Goal: Browse casually: Explore the website without a specific task or goal

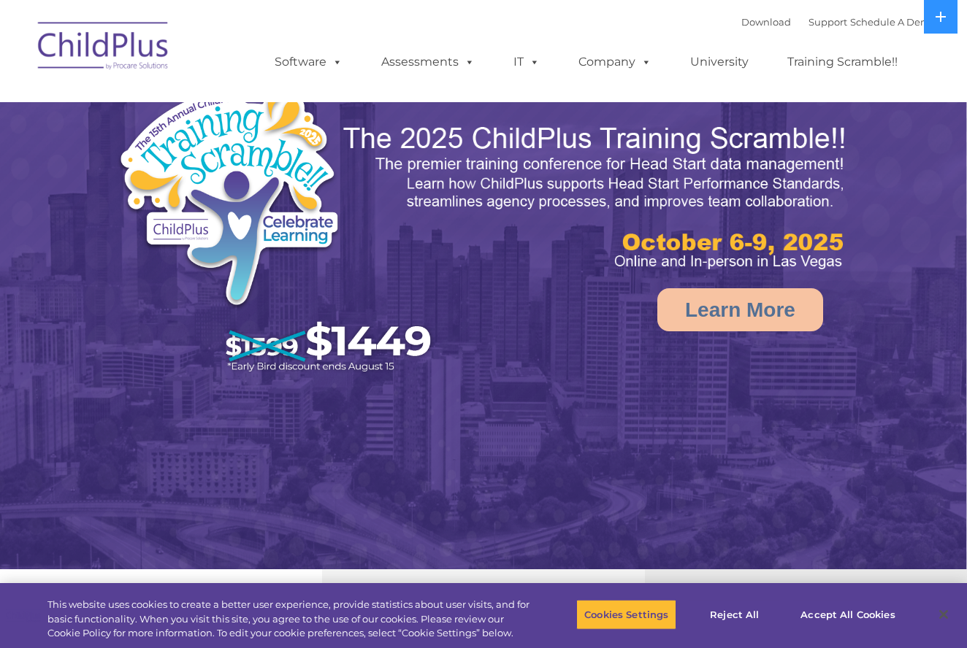
select select "MEDIUM"
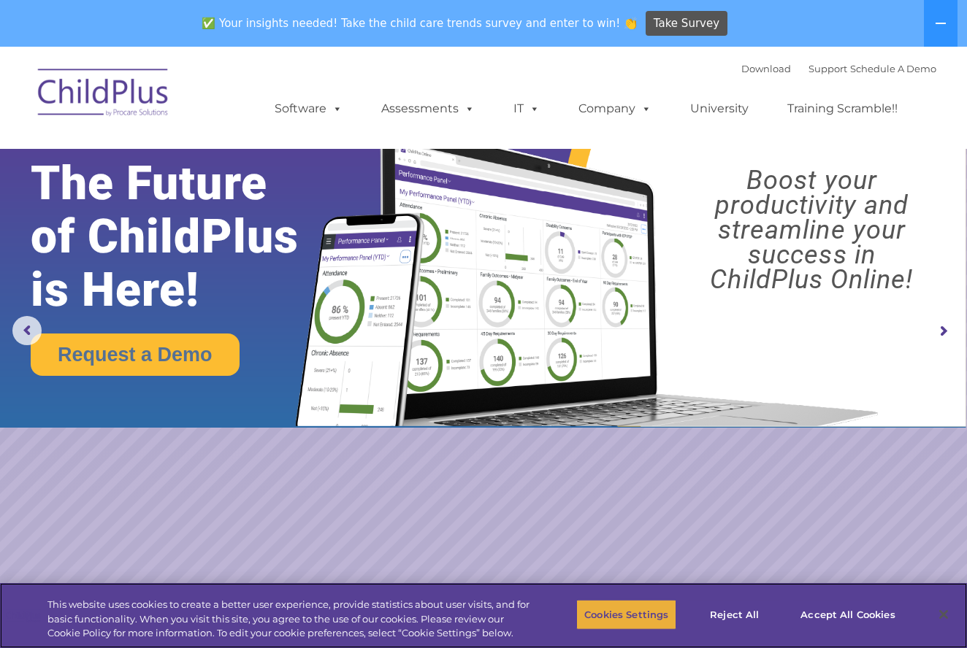
click at [621, 614] on button "Cookies Settings" at bounding box center [626, 615] width 100 height 31
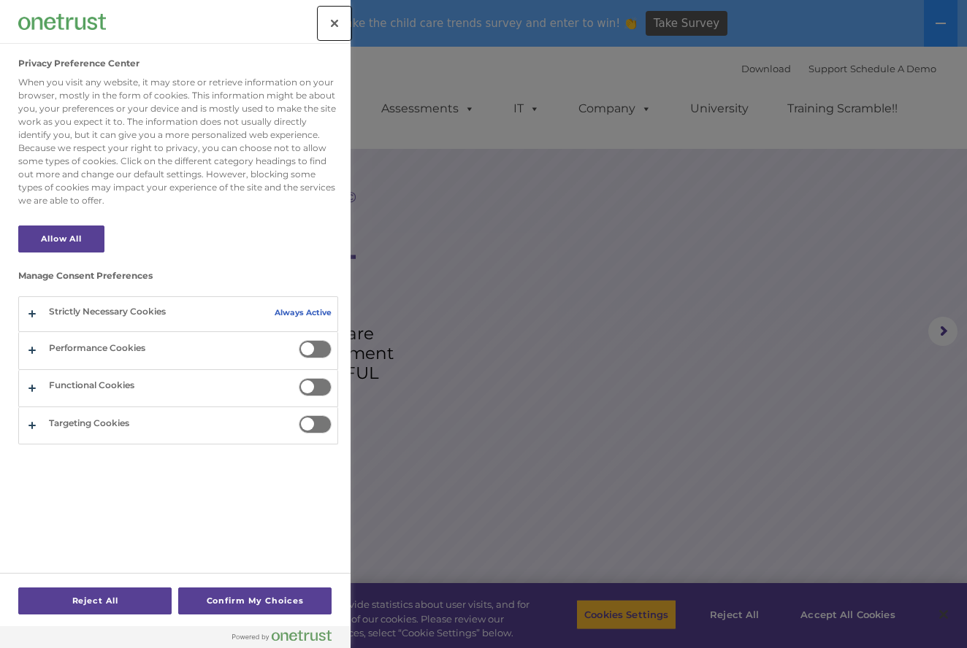
click at [333, 26] on button "Close" at bounding box center [334, 23] width 32 height 32
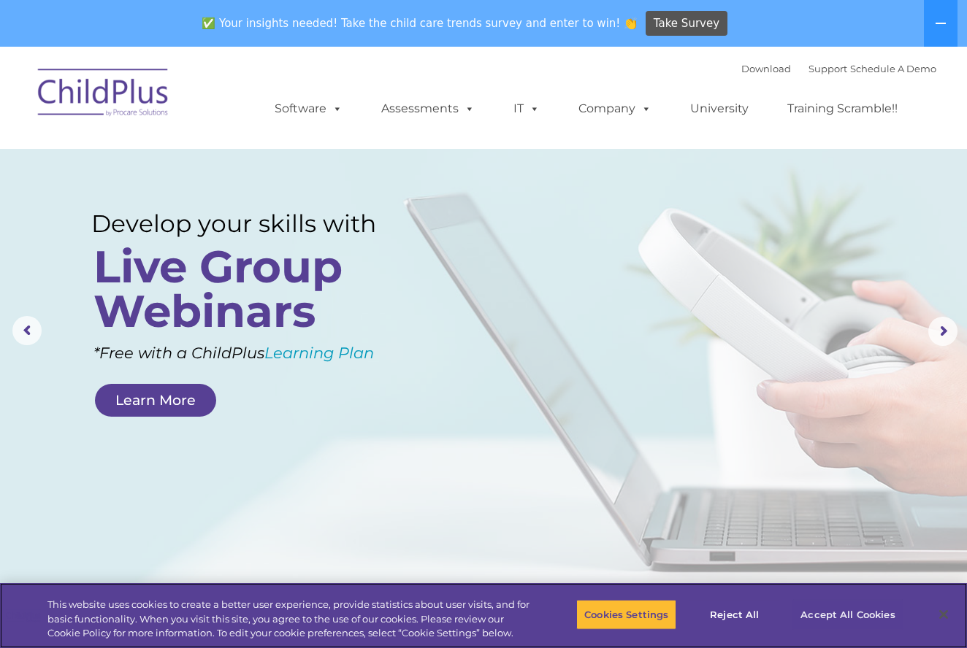
click at [823, 614] on button "Accept All Cookies" at bounding box center [847, 615] width 110 height 31
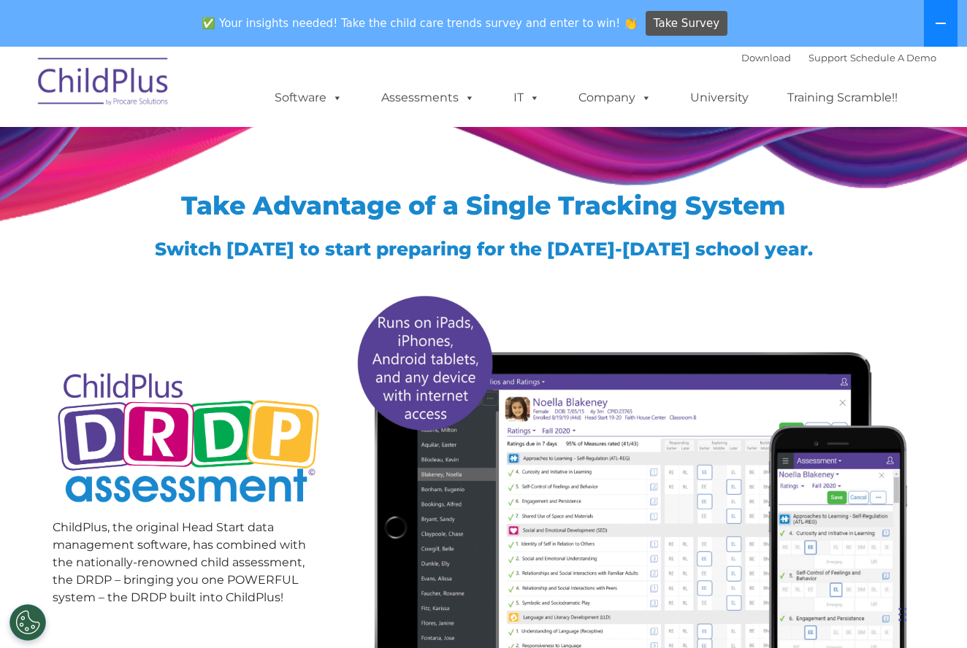
click at [938, 24] on icon at bounding box center [941, 24] width 12 height 12
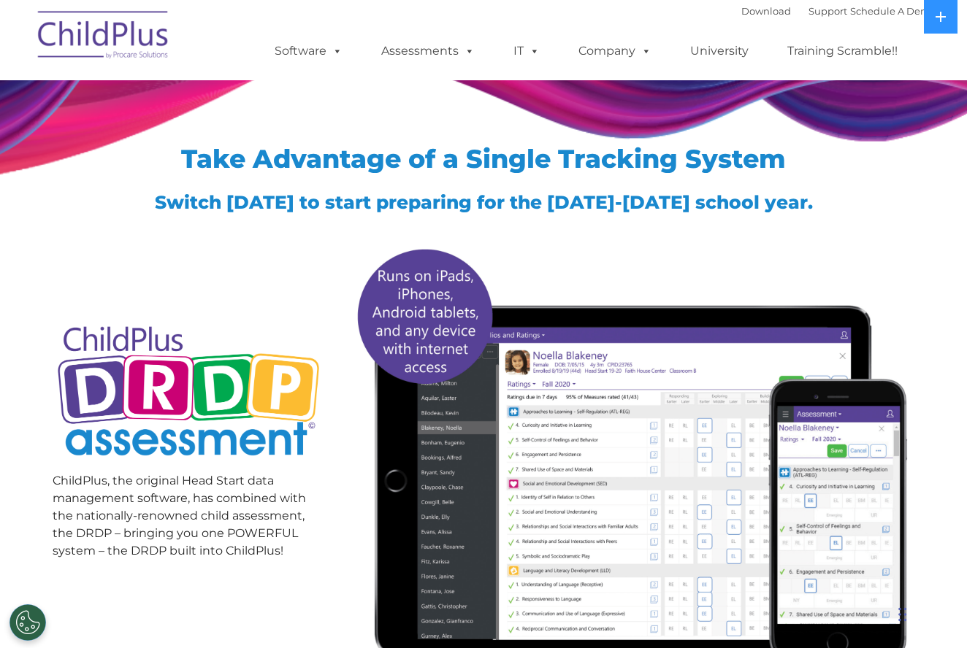
click at [127, 23] on img at bounding box center [104, 37] width 146 height 73
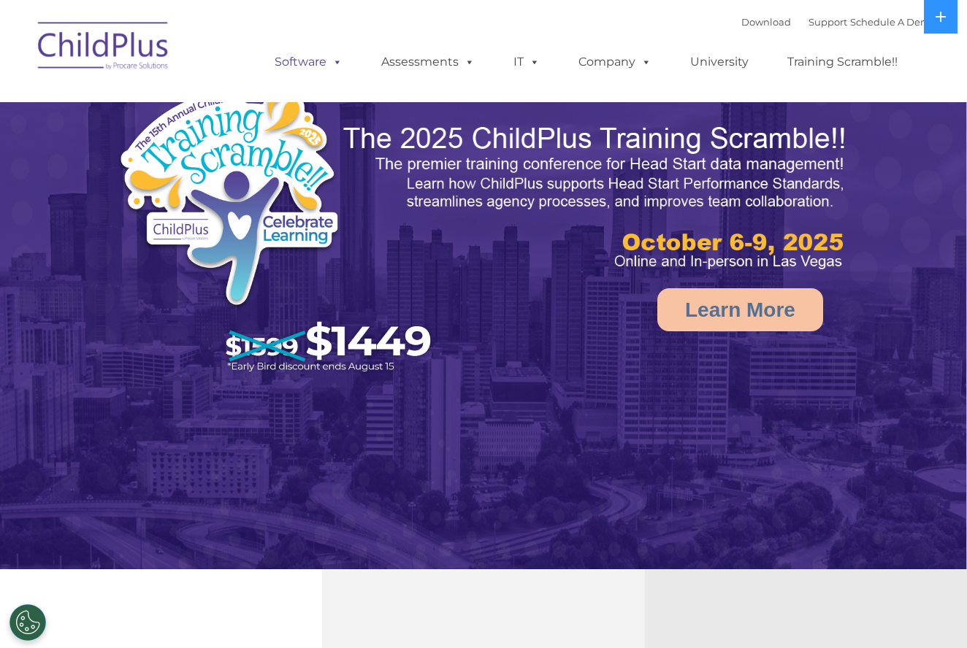
select select "MEDIUM"
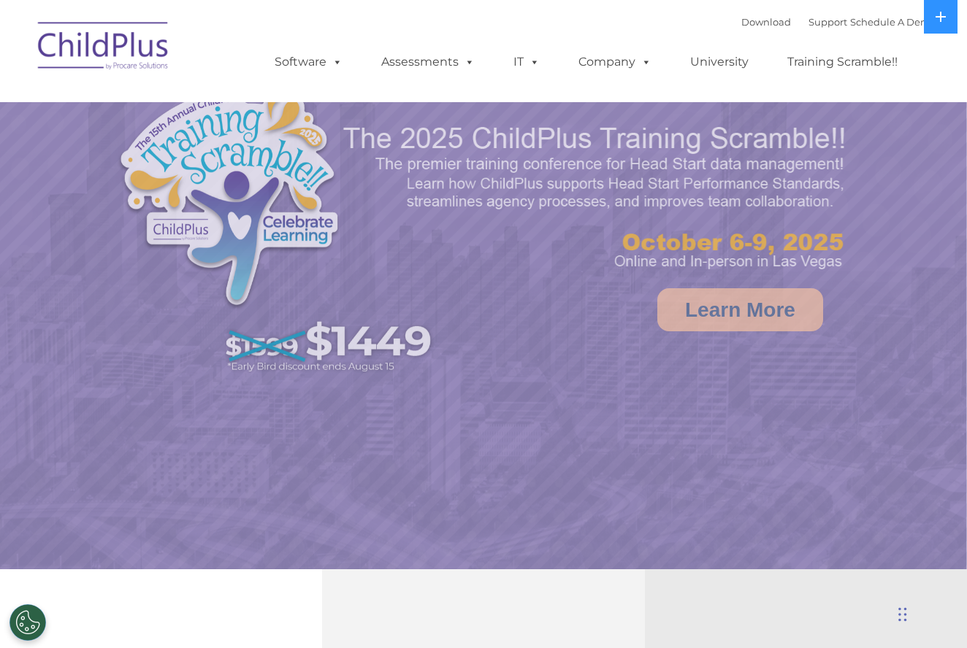
select select "MEDIUM"
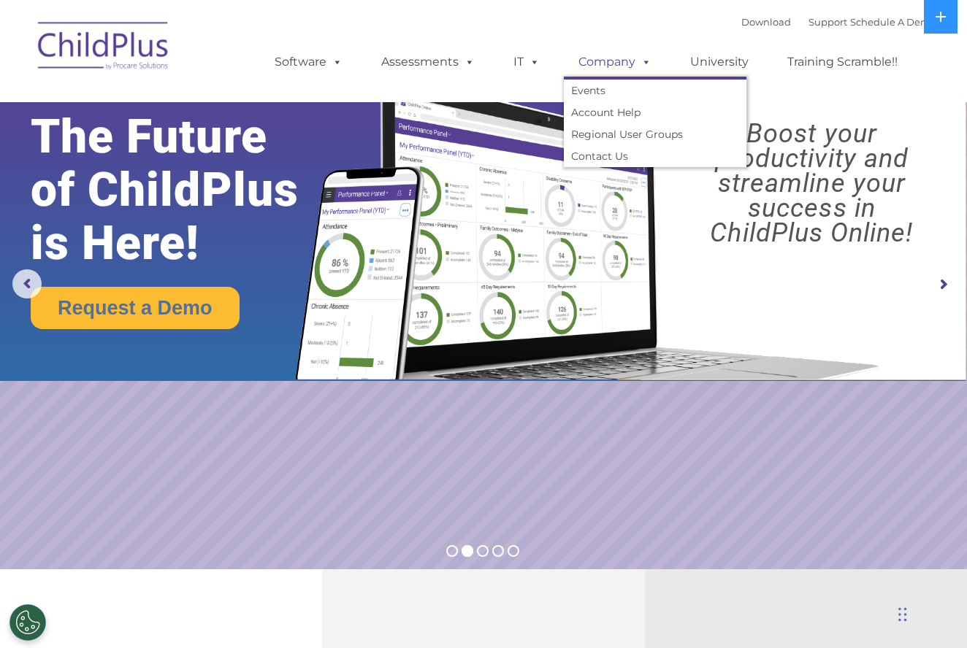
click at [608, 64] on link "Company" at bounding box center [615, 61] width 102 height 29
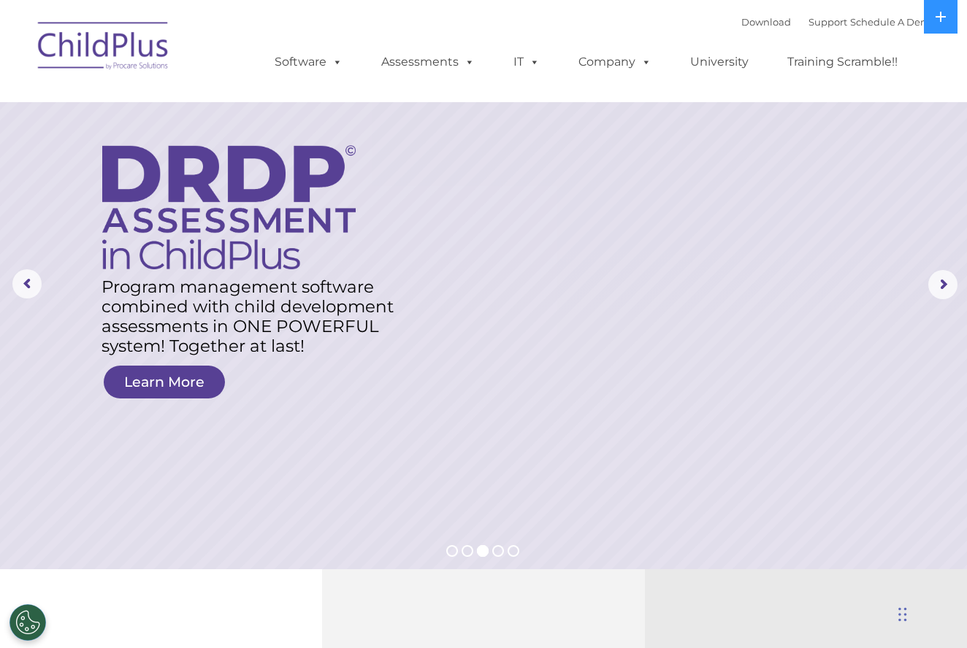
click at [799, 113] on rs-layer at bounding box center [483, 285] width 967 height 570
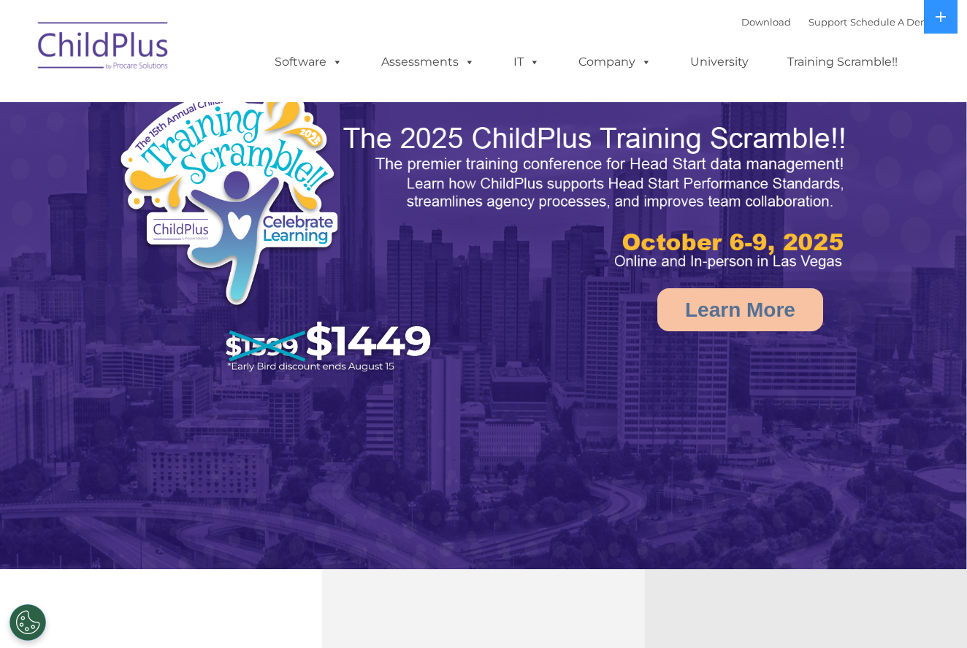
select select "MEDIUM"
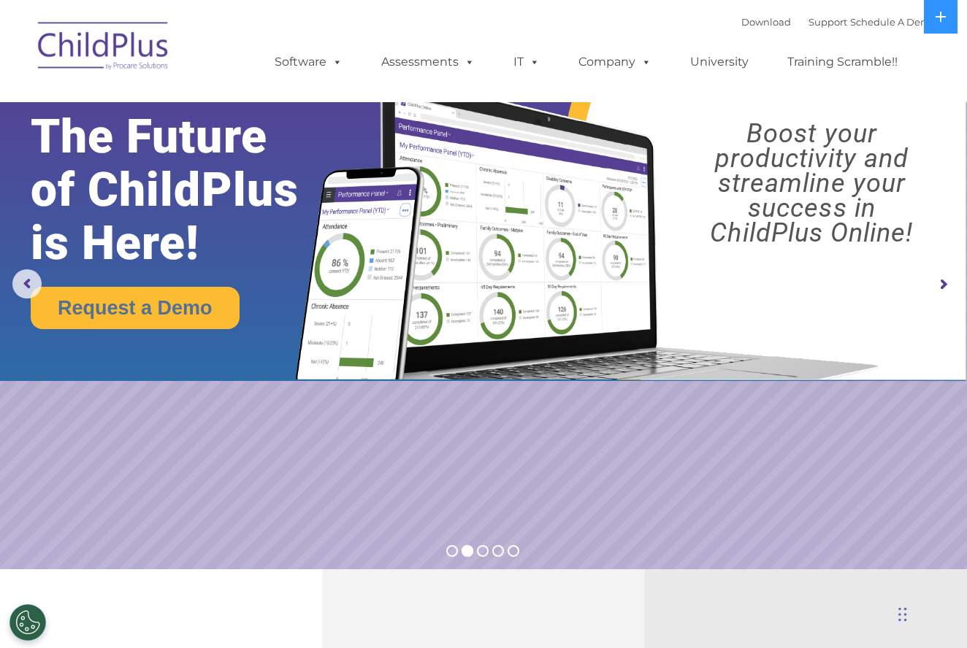
click at [456, 421] on rs-slide "Request a Demo The Future of ChildPlus is Here! Boost your productivity and str…" at bounding box center [483, 285] width 967 height 570
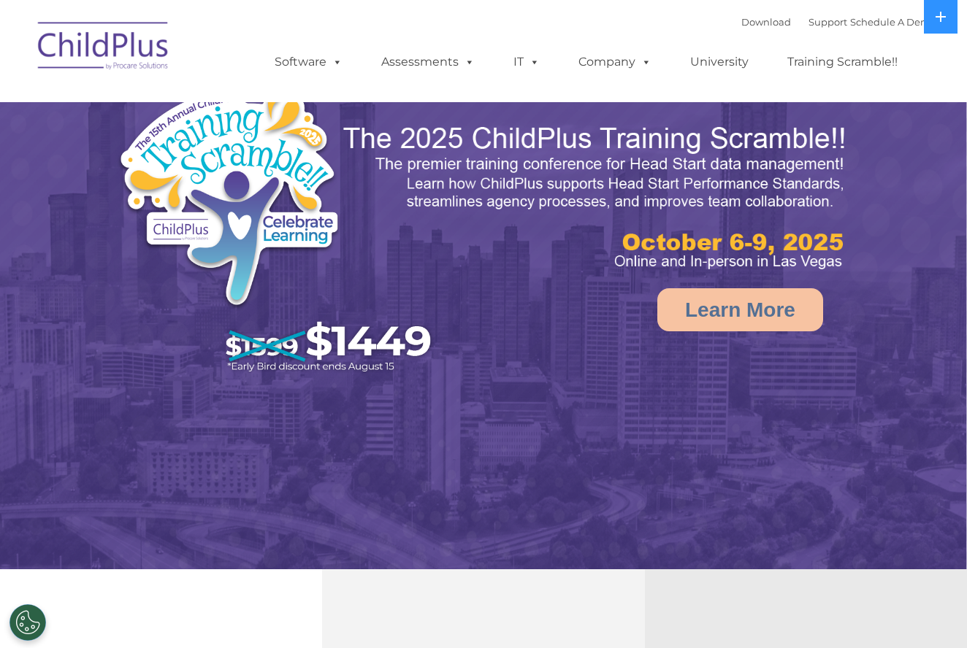
select select "MEDIUM"
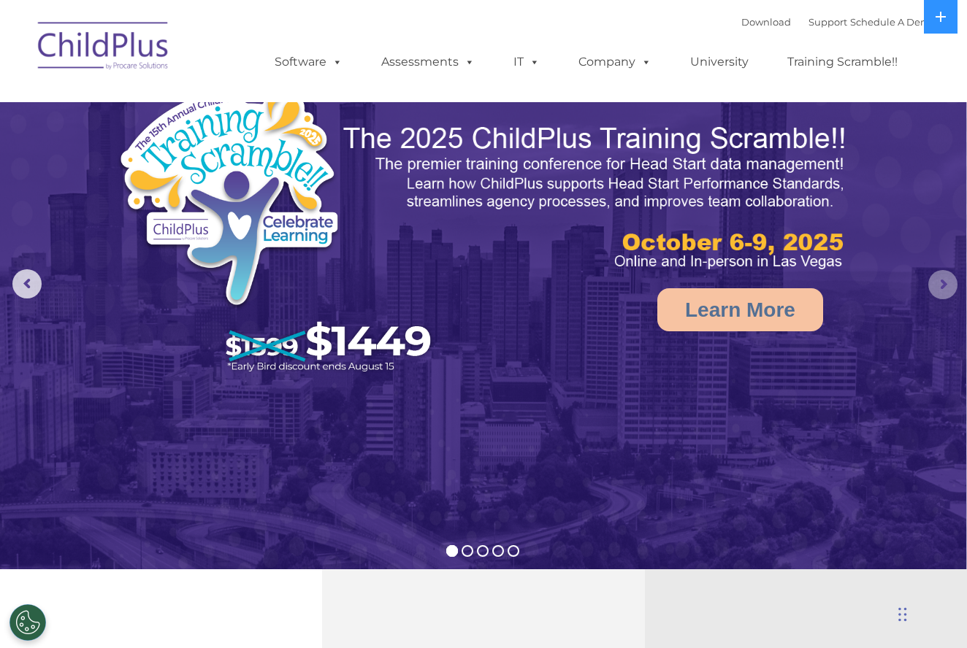
click at [947, 281] on rs-arrow at bounding box center [942, 284] width 29 height 29
select select "MEDIUM"
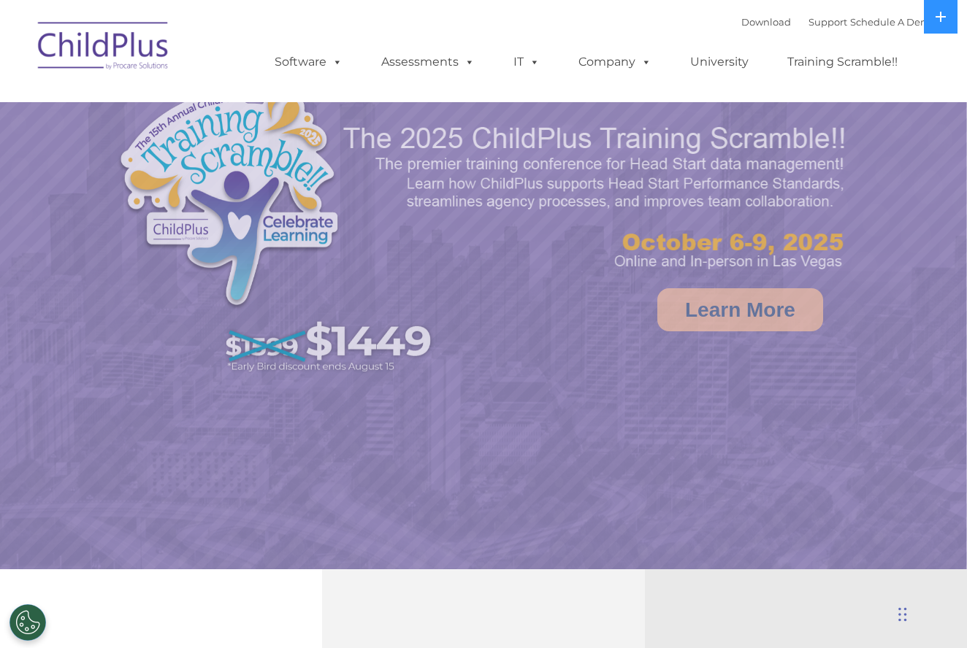
select select "MEDIUM"
